Goal: Information Seeking & Learning: Learn about a topic

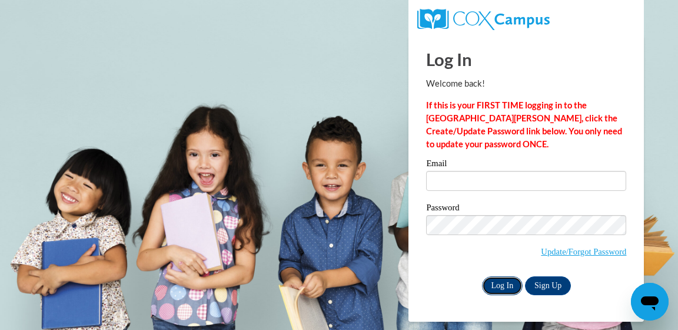
click at [495, 286] on input "Log In" at bounding box center [502, 285] width 41 height 19
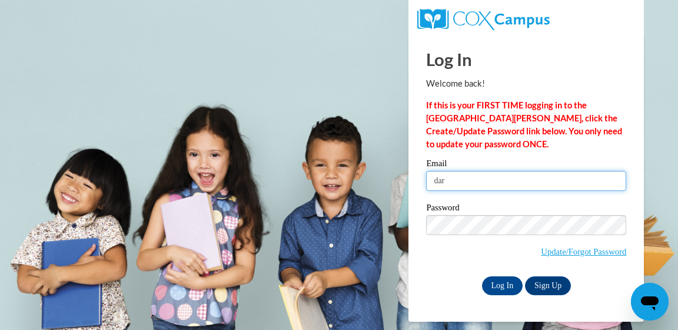
type input "darkchocolategirl51@gmail.com"
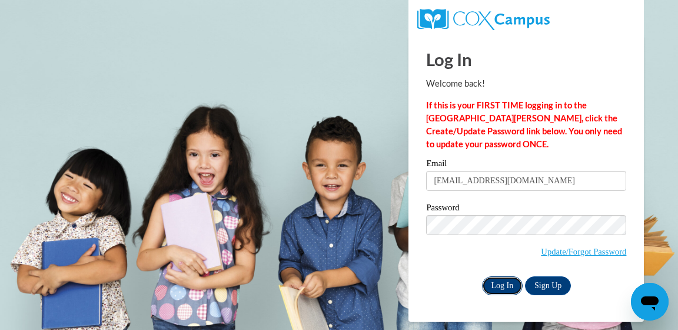
click at [504, 286] on input "Log In" at bounding box center [502, 285] width 41 height 19
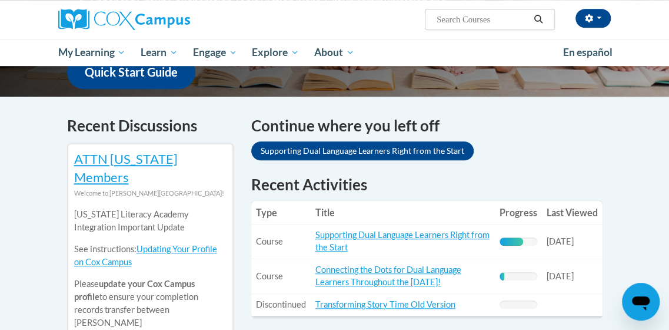
scroll to position [353, 0]
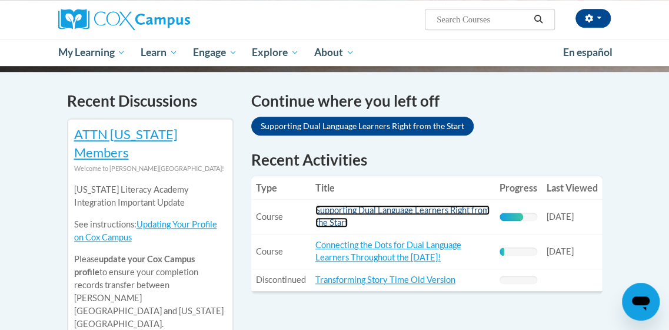
click at [378, 205] on link "Supporting Dual Language Learners Right from the Start" at bounding box center [403, 216] width 174 height 22
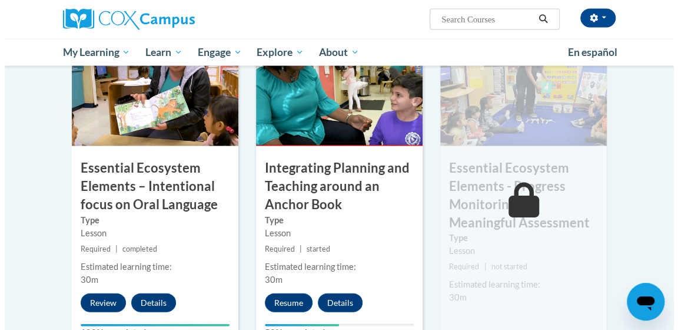
scroll to position [1060, 0]
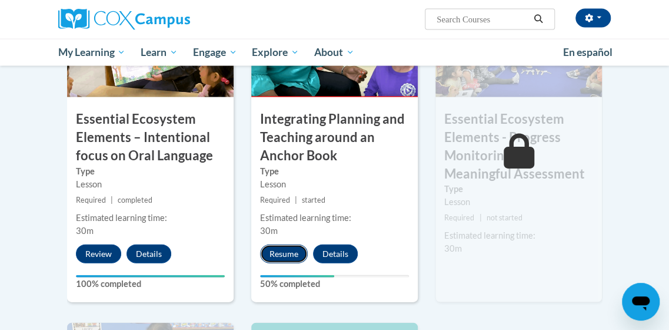
click at [291, 253] on button "Resume" at bounding box center [284, 253] width 48 height 19
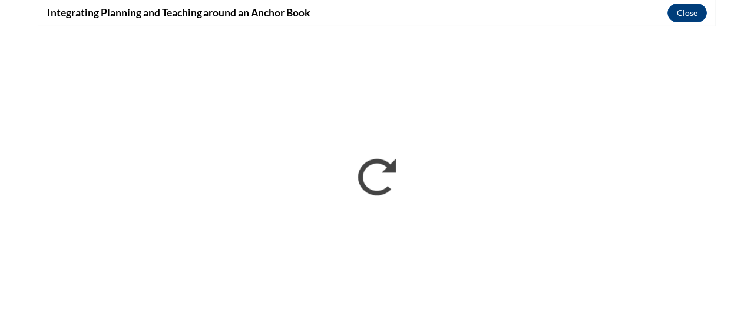
scroll to position [0, 0]
